Goal: Find contact information: Find contact information

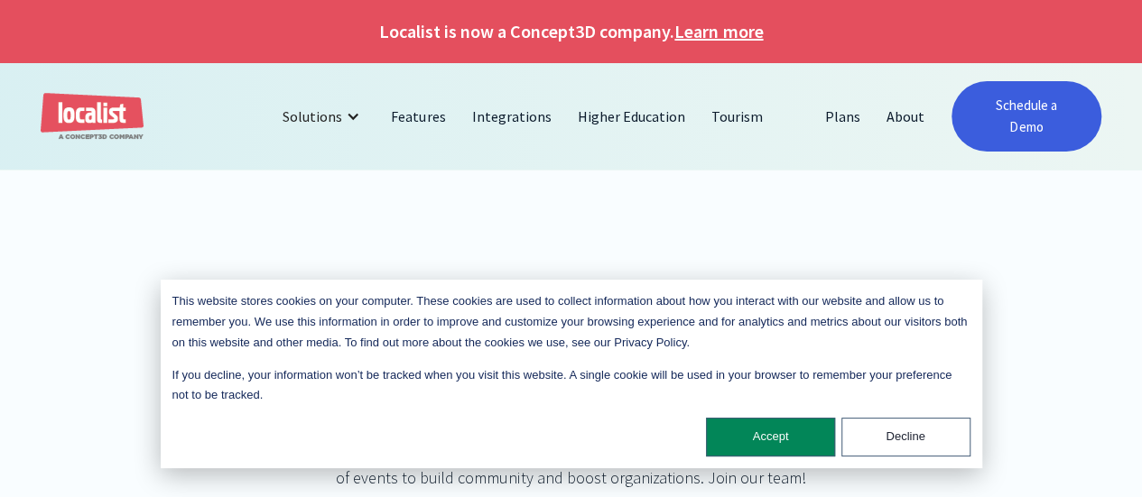
scroll to position [372, 0]
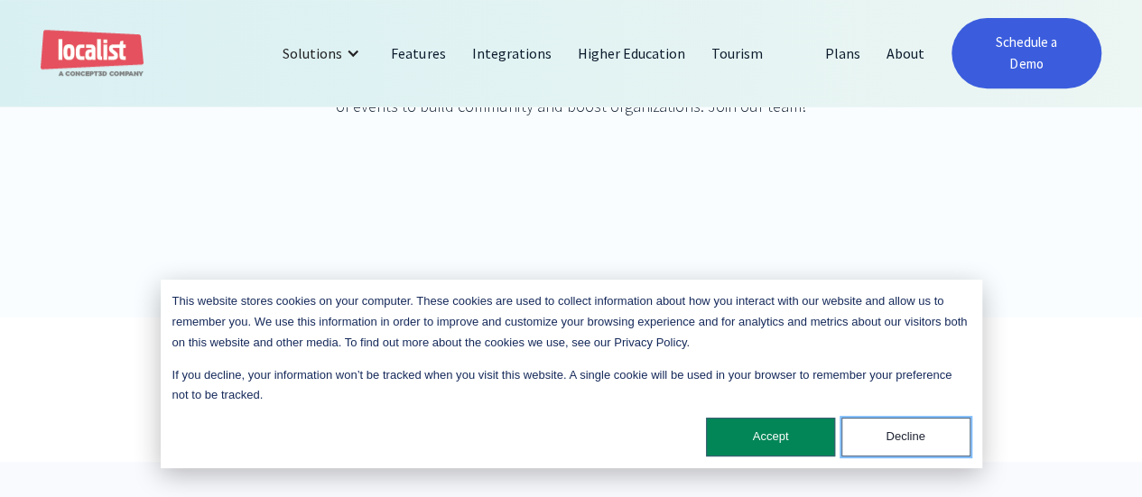
click at [882, 429] on button "Decline" at bounding box center [905, 437] width 129 height 39
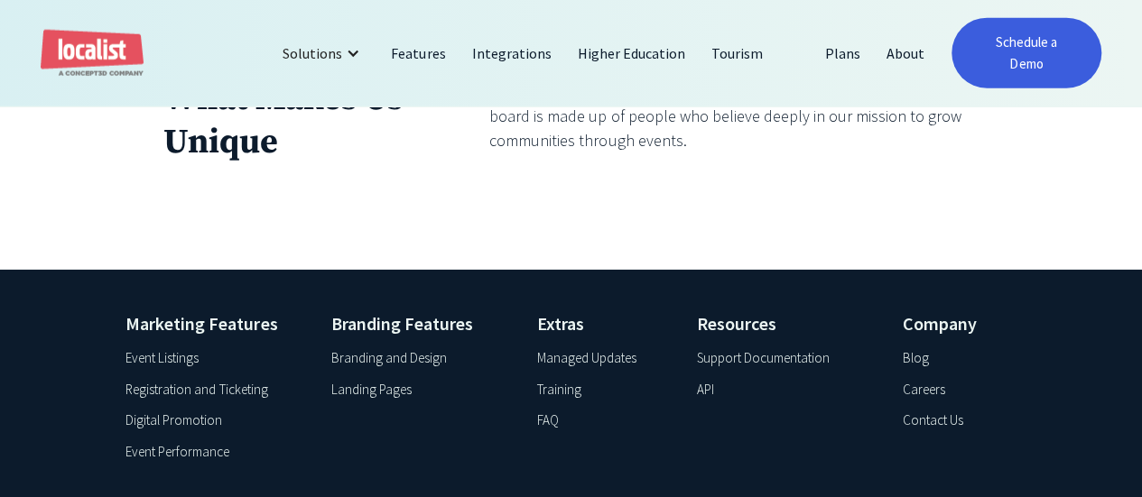
scroll to position [2182, 0]
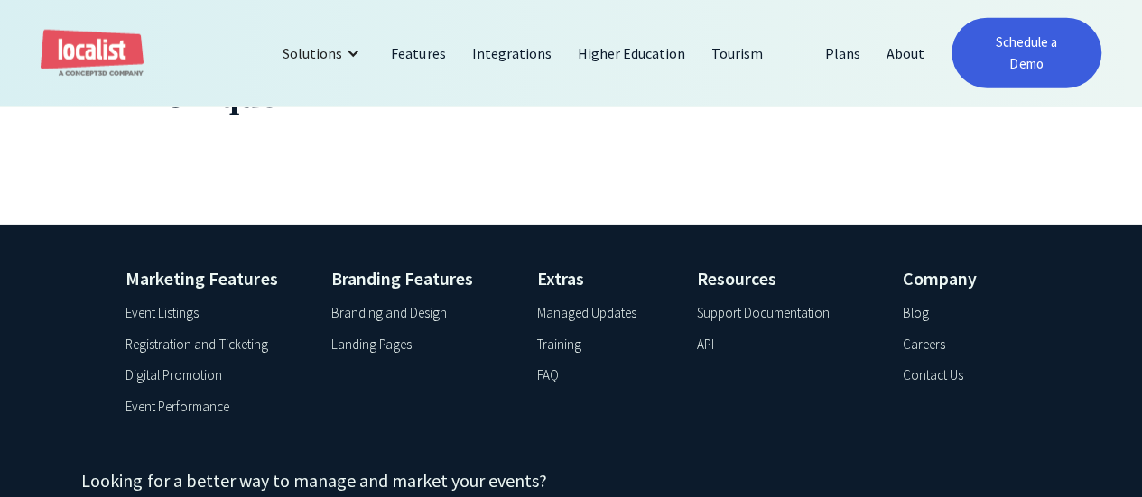
click at [928, 335] on div "Careers" at bounding box center [922, 345] width 42 height 21
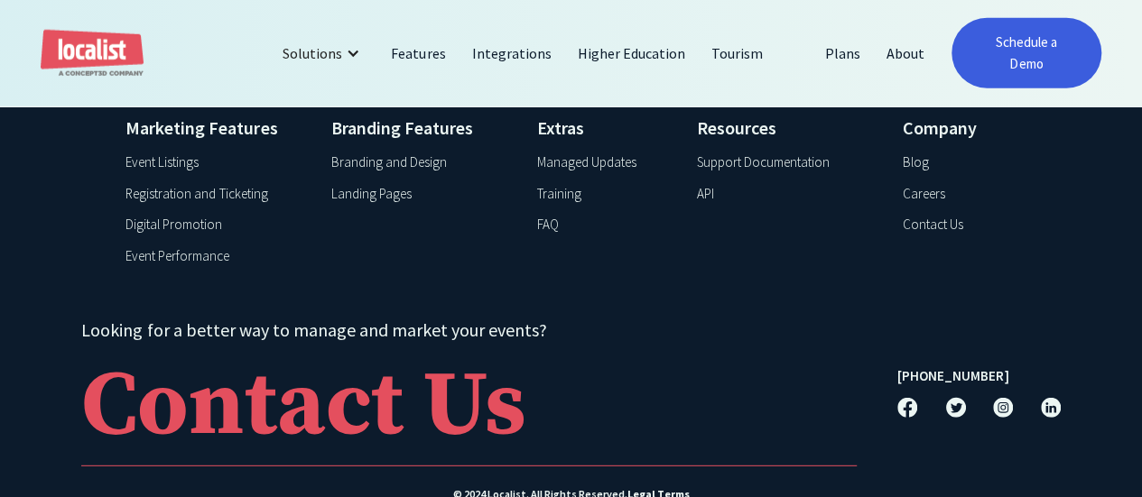
scroll to position [2297, 0]
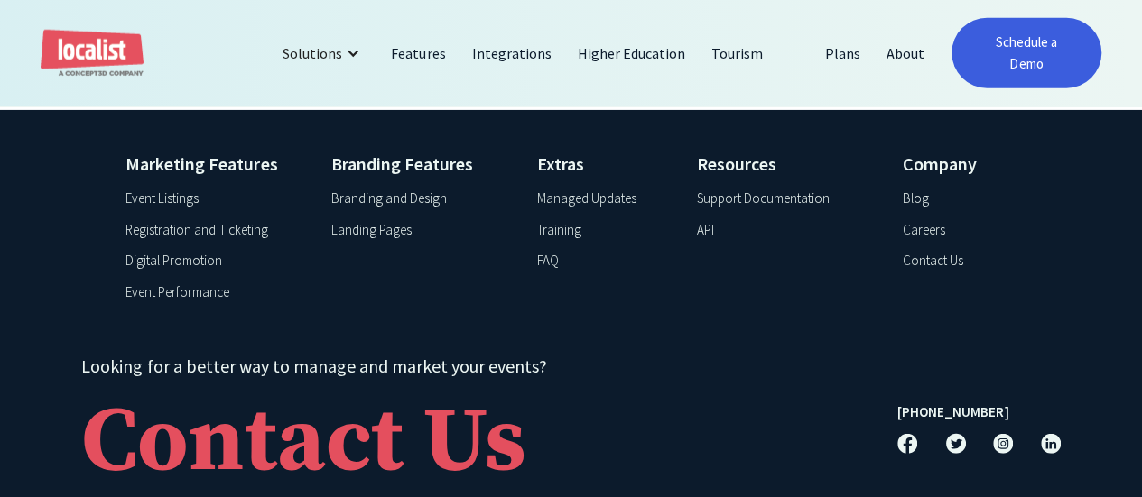
click at [938, 256] on div "Contact Us" at bounding box center [931, 261] width 60 height 21
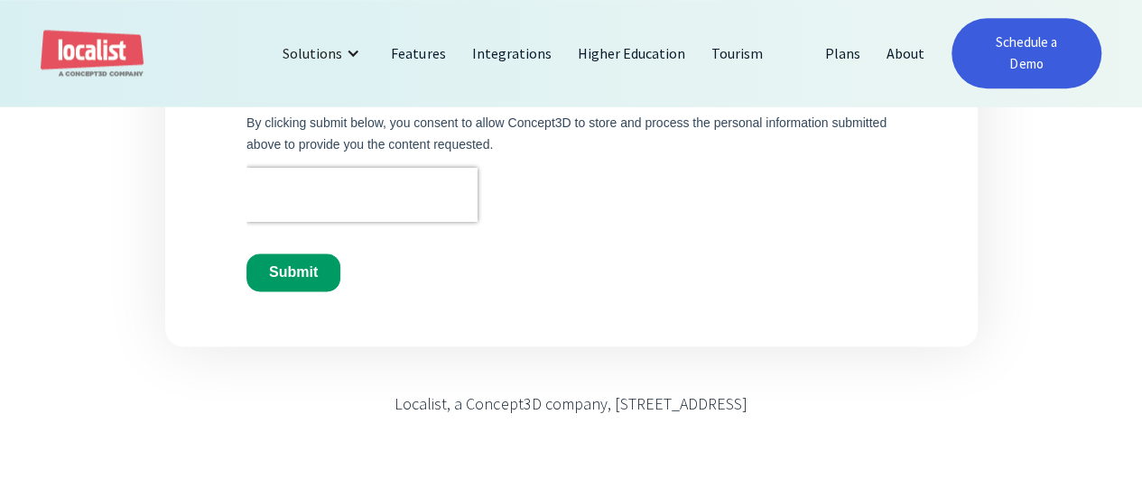
scroll to position [1117, 0]
